Goal: Information Seeking & Learning: Learn about a topic

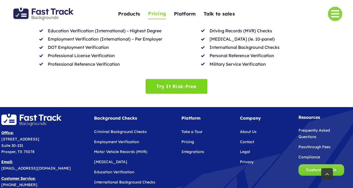
scroll to position [304, 0]
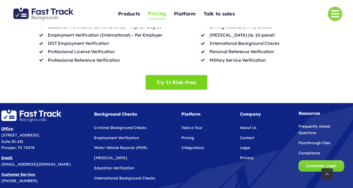
click at [313, 124] on link "Frequently Asked Questions" at bounding box center [315, 129] width 32 height 11
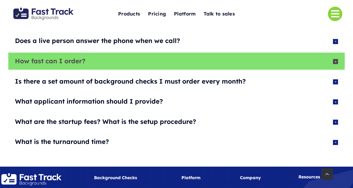
scroll to position [140, 0]
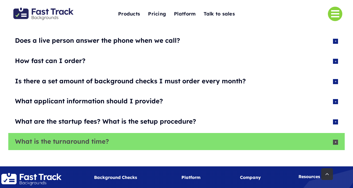
click at [184, 133] on link "What is the turnaround time?" at bounding box center [176, 141] width 337 height 17
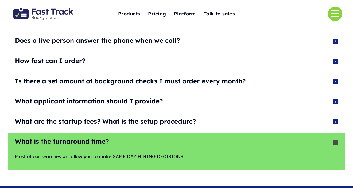
scroll to position [134, 0]
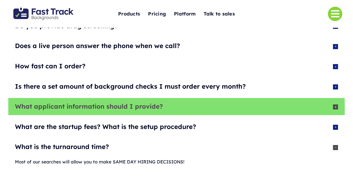
click at [137, 102] on div "What applicant information should I provide?" at bounding box center [170, 106] width 311 height 9
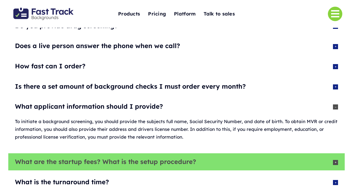
click at [191, 164] on div "What are the startup fees? What is the setup procedure?" at bounding box center [170, 161] width 311 height 9
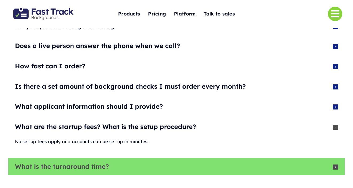
click at [185, 159] on link "What is the turnaround time?" at bounding box center [176, 166] width 337 height 17
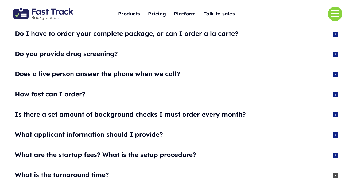
scroll to position [101, 0]
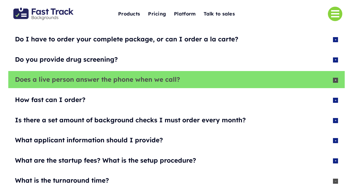
click at [211, 79] on div "Does a live person answer the phone when we call?" at bounding box center [170, 79] width 311 height 9
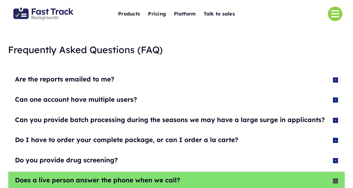
scroll to position [0, 0]
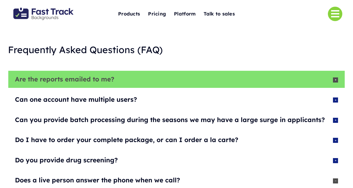
click at [199, 74] on link "Are the reports emailed to me?" at bounding box center [176, 79] width 337 height 17
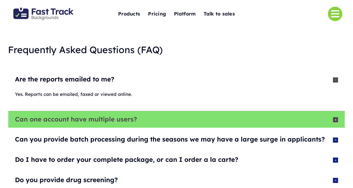
click at [142, 121] on div "Can one account have multiple users?" at bounding box center [170, 119] width 311 height 9
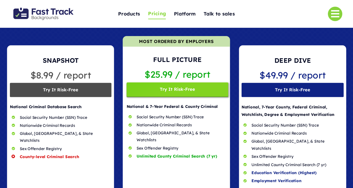
scroll to position [45, 0]
